Goal: Register for event/course

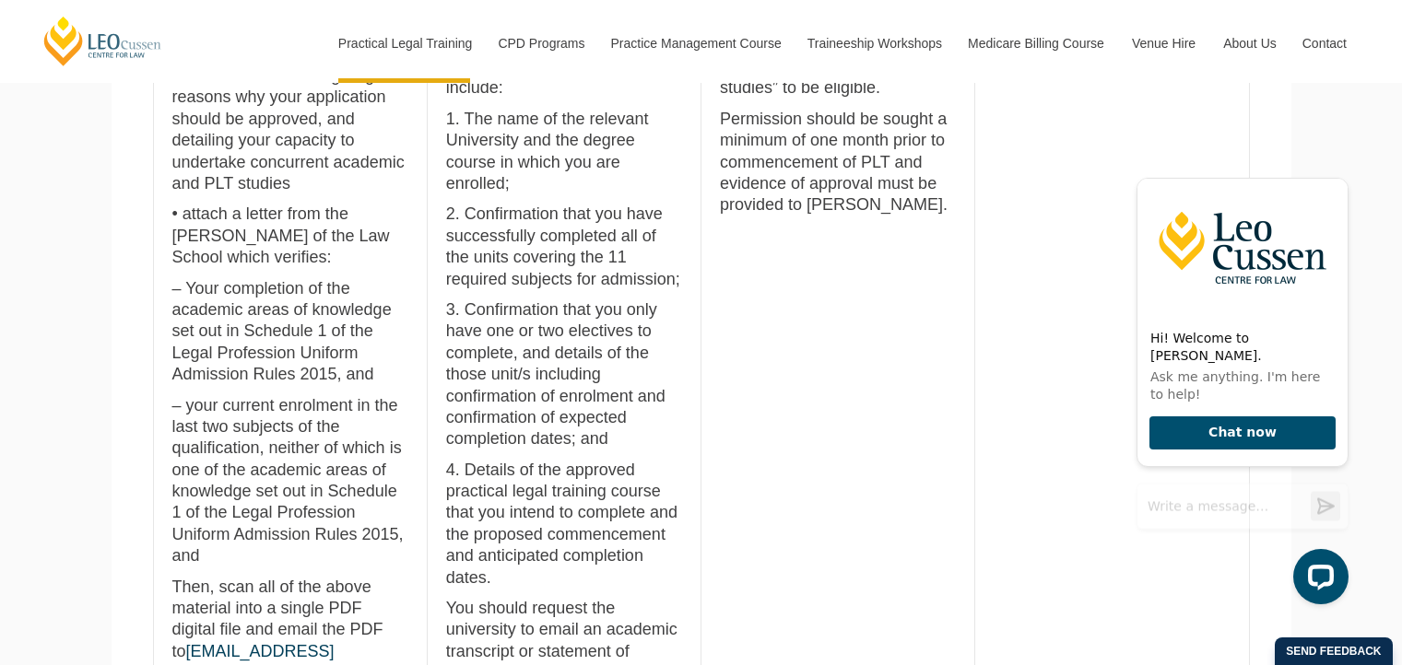
scroll to position [1326, 0]
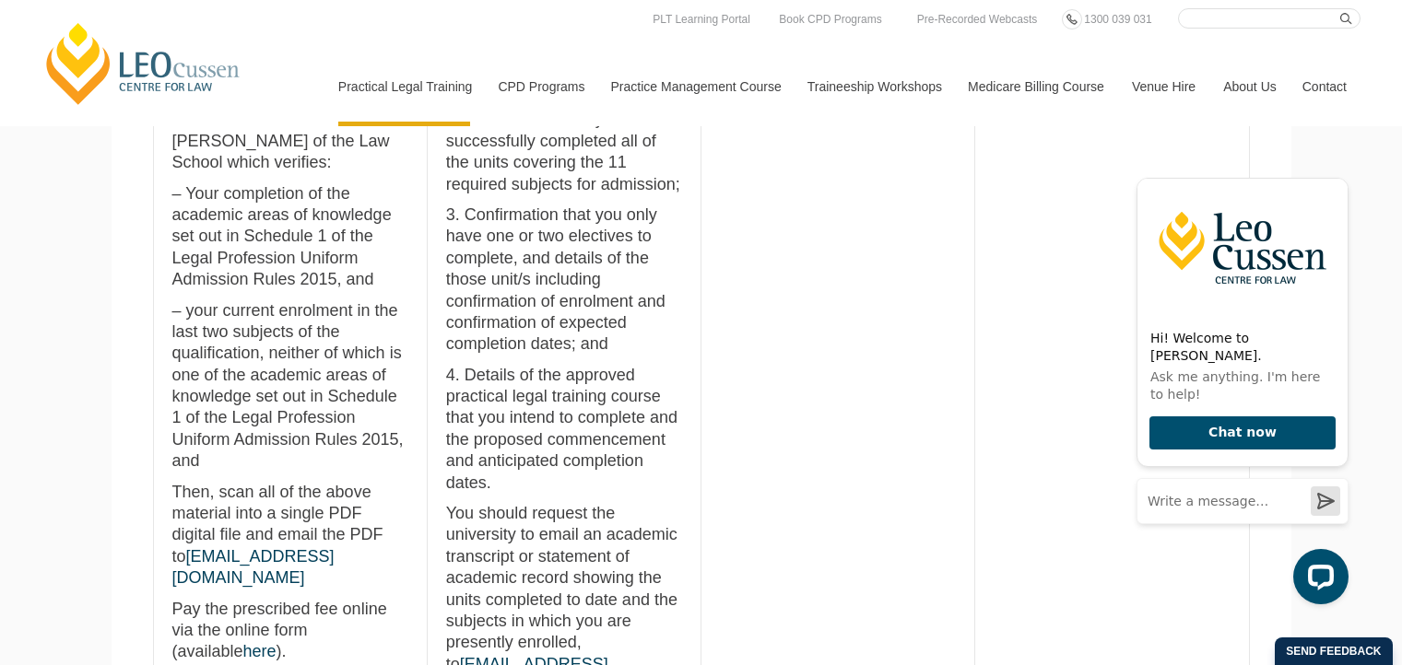
click at [386, 599] on p "Pay the prescribed fee online via the online form (available here )." at bounding box center [290, 631] width 236 height 65
click at [277, 642] on link "here" at bounding box center [259, 651] width 33 height 18
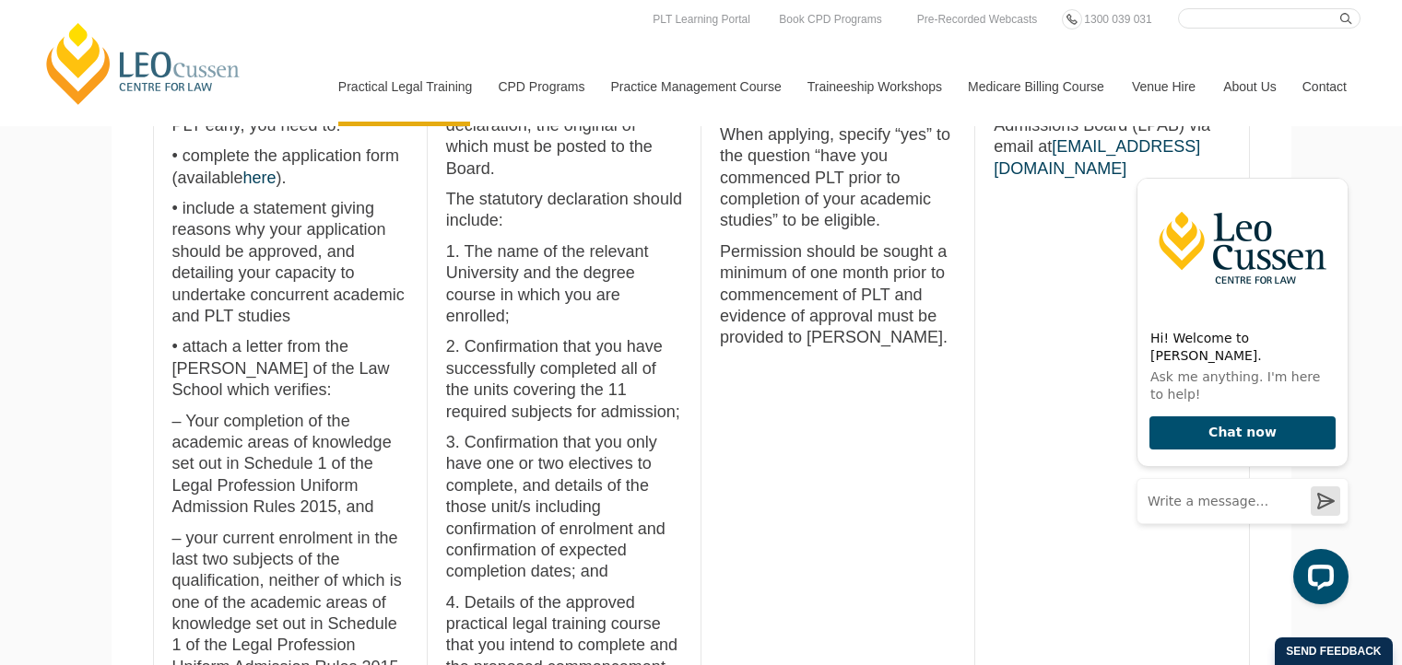
scroll to position [1020, 0]
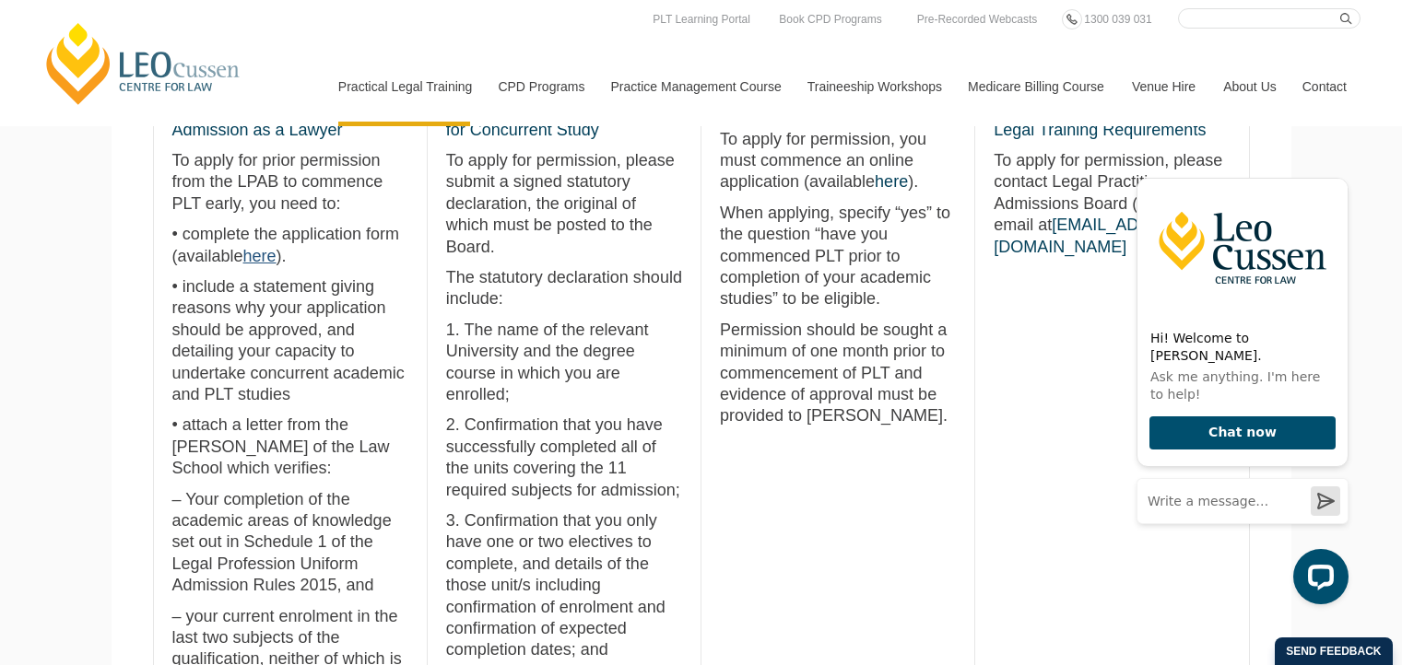
click at [250, 259] on link "here" at bounding box center [259, 256] width 33 height 18
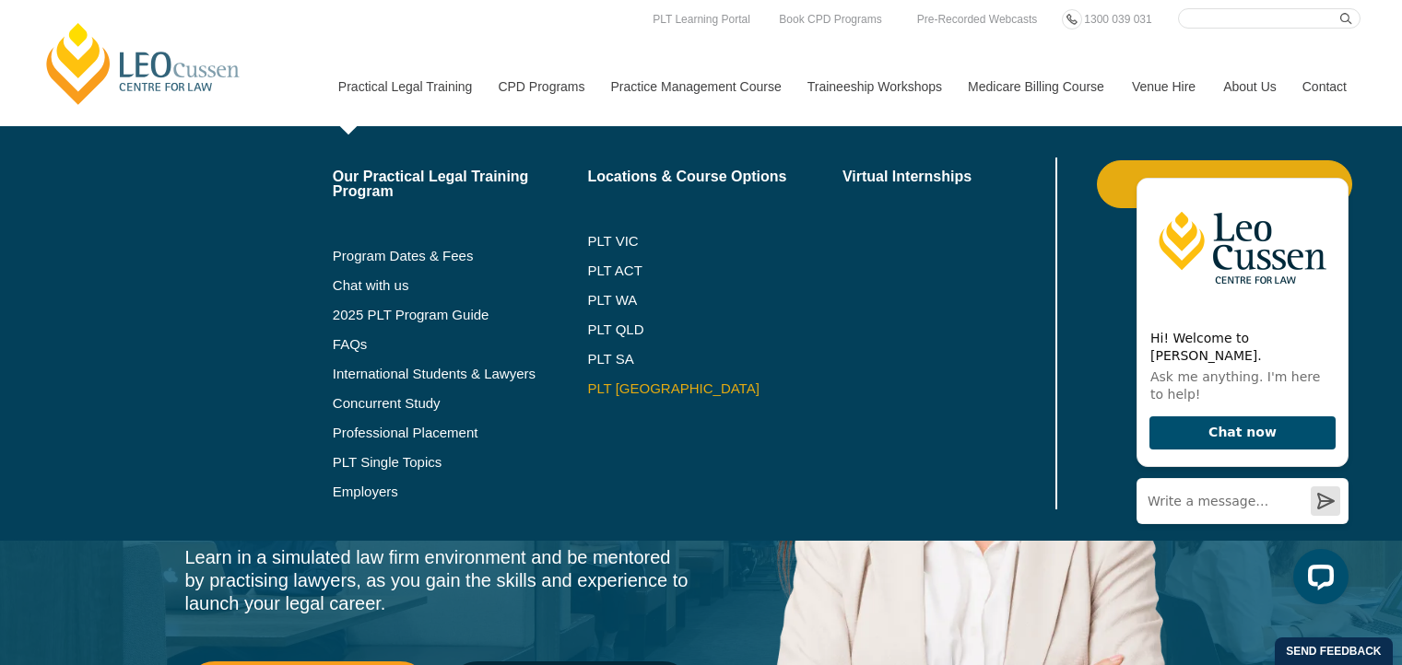
click at [599, 384] on link "PLT [GEOGRAPHIC_DATA]" at bounding box center [714, 389] width 255 height 15
click at [592, 390] on link "PLT [GEOGRAPHIC_DATA]" at bounding box center [714, 389] width 255 height 15
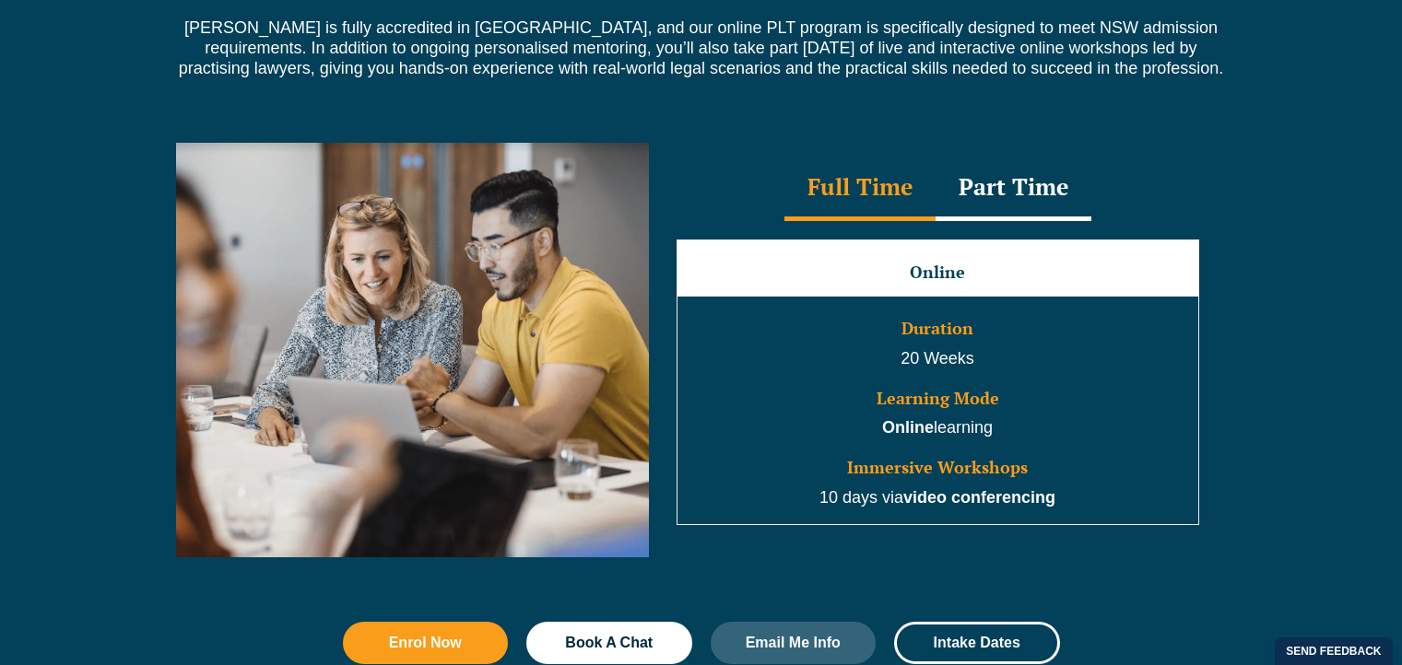
click at [1017, 208] on div "Part Time" at bounding box center [1014, 189] width 156 height 65
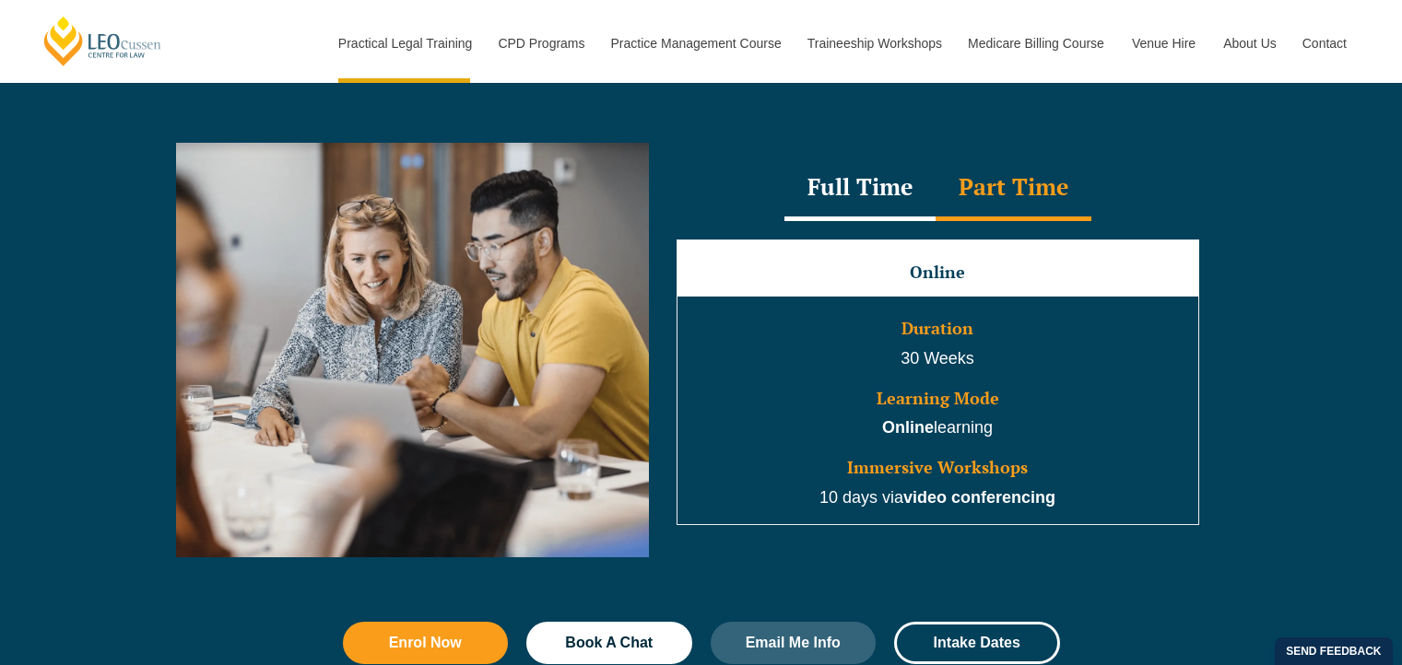
scroll to position [1882, 0]
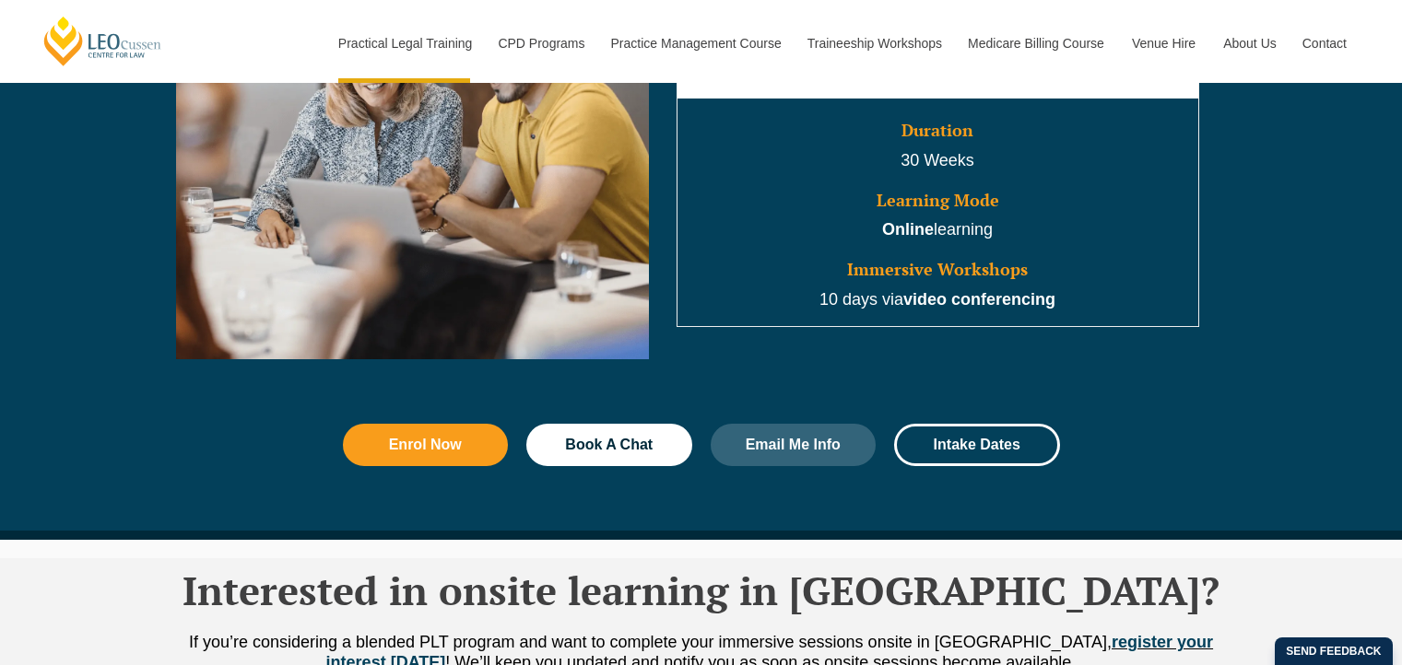
click at [423, 472] on div "Enrol Now Book A Chat Email Me Info Intake Dates" at bounding box center [702, 445] width 736 height 61
click at [446, 443] on span "Enrol Now" at bounding box center [425, 445] width 73 height 15
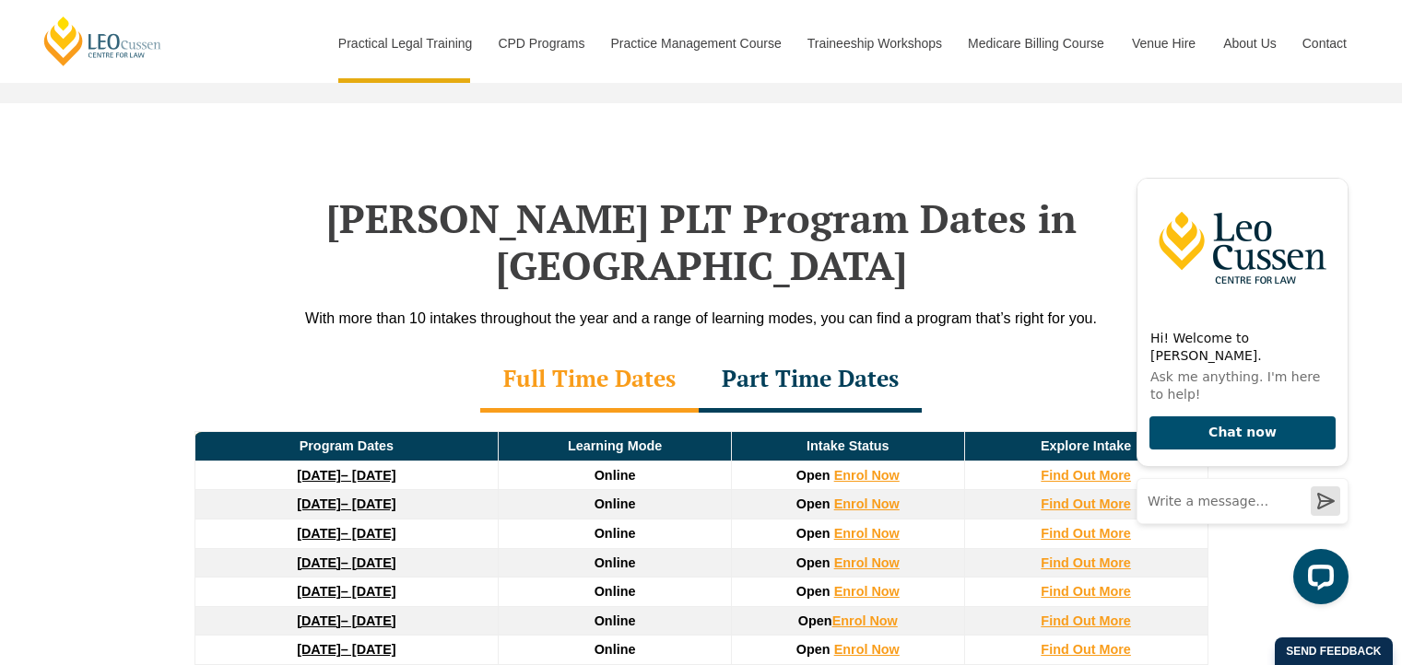
scroll to position [2806, 0]
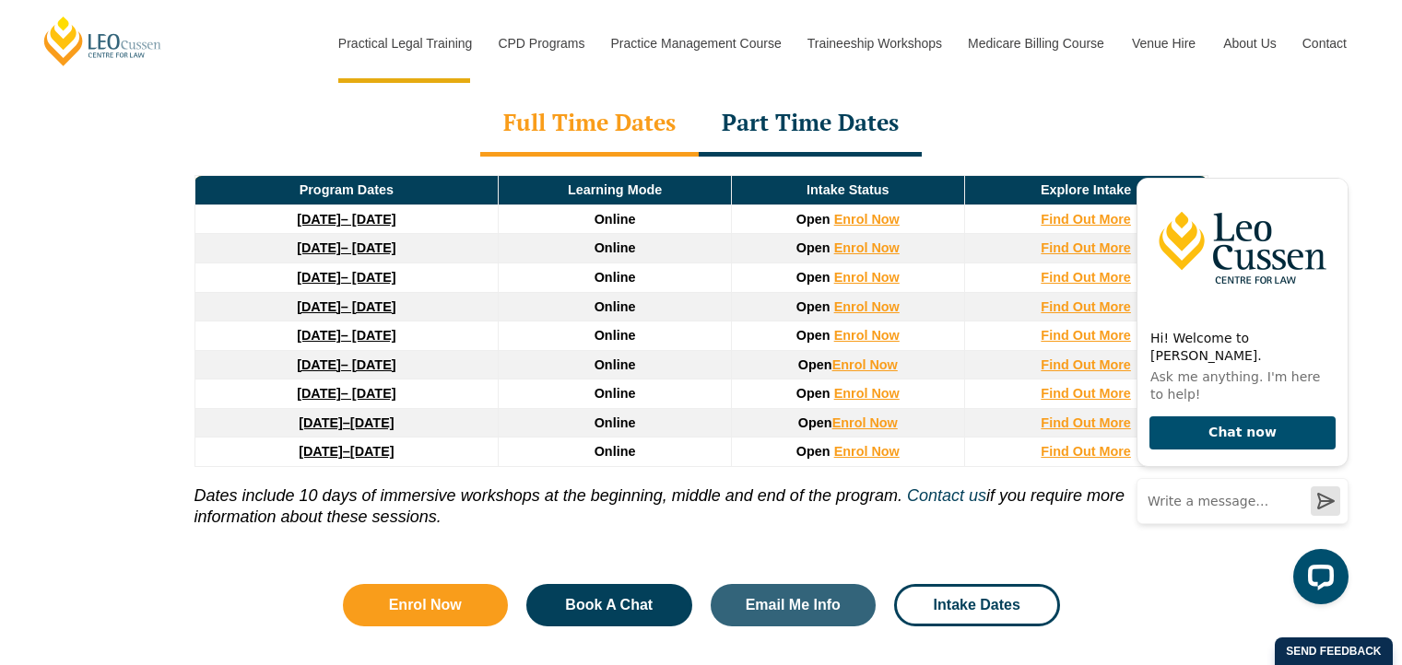
click at [1063, 263] on td "Find Out More" at bounding box center [1085, 277] width 243 height 29
click at [1060, 270] on strong "Find Out More" at bounding box center [1086, 277] width 90 height 15
